Goal: Task Accomplishment & Management: Complete application form

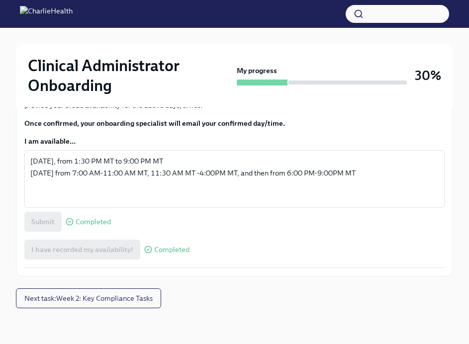
scroll to position [732, 0]
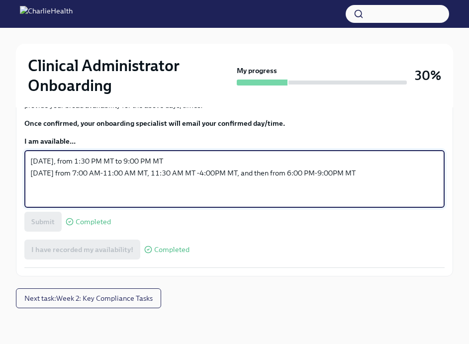
click at [210, 203] on textarea "[DATE], from 1:30 PM MT to 9:00 PM MT [DATE] from 7:00 AM-11:00 AM MT, 11:30 AM…" at bounding box center [234, 179] width 408 height 48
click at [92, 203] on textarea "[DATE], from 1:30 PM MT to 9:00 PM MT [DATE] from 7:00 AM-11:00 AM MT, 11:30 AM…" at bounding box center [234, 179] width 408 height 48
click at [139, 203] on textarea "[DATE], from 1:30 PM MT to 9:00 PM MT [DATE] from 7:00 AM-11:00 AM MT, 11:30 AM…" at bounding box center [234, 179] width 408 height 48
click at [96, 203] on textarea "[DATE], from 1:30 PM MT to 9:00 PM MT [DATE] from 7:00 AM-11:00 AM MT, 11:30 AM…" at bounding box center [234, 179] width 408 height 48
click at [153, 203] on textarea "[DATE], from 1:30 PM MT to 9:00 PM MT [DATE] from 7:00 AM-11:00 AM MT, 11:30 AM…" at bounding box center [234, 179] width 408 height 48
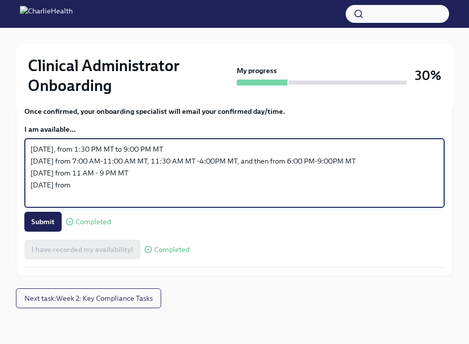
paste textarea "7 AM – 9 PM MT."
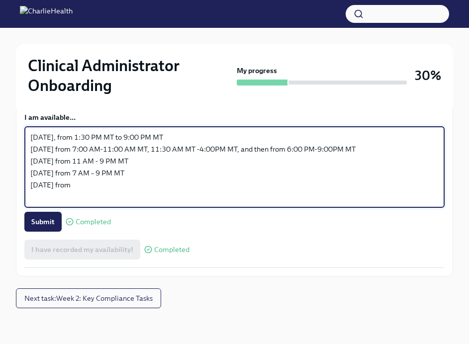
drag, startPoint x: 105, startPoint y: 248, endPoint x: 20, endPoint y: 250, distance: 84.6
click at [20, 250] on div "You made it through Week 1 and are ready to schedule your first meetings! ✨ Pat…" at bounding box center [234, 11] width 437 height 532
click at [53, 203] on textarea "[DATE], from 1:30 PM MT to 9:00 PM MT [DATE] from 7:00 AM-11:00 AM MT, 11:30 AM…" at bounding box center [234, 167] width 408 height 72
click at [125, 203] on textarea "[DATE], from 1:30 PM MT to 9:00 PM MT [DATE] from 7:00 AM-11:00 AM MT, 11:30 AM…" at bounding box center [234, 167] width 408 height 72
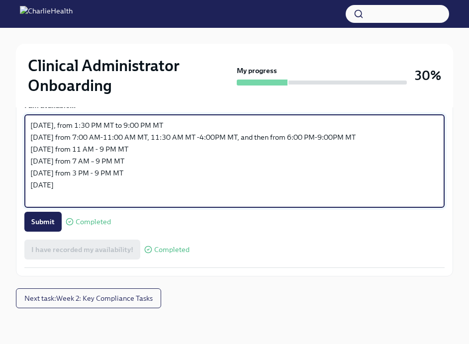
drag, startPoint x: 90, startPoint y: 226, endPoint x: 145, endPoint y: 226, distance: 55.2
click at [145, 203] on textarea "[DATE], from 1:30 PM MT to 9:00 PM MT [DATE] from 7:00 AM-11:00 AM MT, 11:30 AM…" at bounding box center [234, 161] width 408 height 84
click at [112, 203] on textarea "[DATE], from 1:30 PM MT to 9:00 PM MT [DATE] from 7:00 AM-11:00 AM MT, 11:30 AM…" at bounding box center [234, 161] width 408 height 84
paste textarea "11 AM - 9 PM MT"
click at [100, 203] on textarea "[DATE], from 1:30 PM MT to 9:00 PM MT [DATE] from 7:00 AM-11:00 AM MT, 11:30 AM…" at bounding box center [234, 161] width 408 height 84
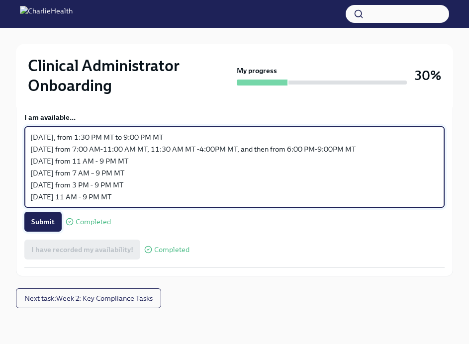
type textarea "[DATE], from 1:30 PM MT to 9:00 PM MT [DATE] from 7:00 AM-11:00 AM MT, 11:30 AM…"
click at [49, 227] on span "Submit" at bounding box center [42, 222] width 23 height 10
